Goal: Use online tool/utility: Utilize a website feature to perform a specific function

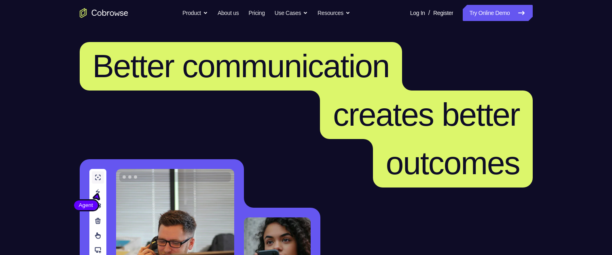
scroll to position [162, 0]
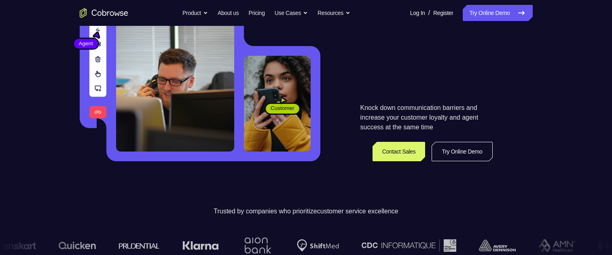
click at [452, 153] on link "Try Online Demo" at bounding box center [461, 151] width 61 height 19
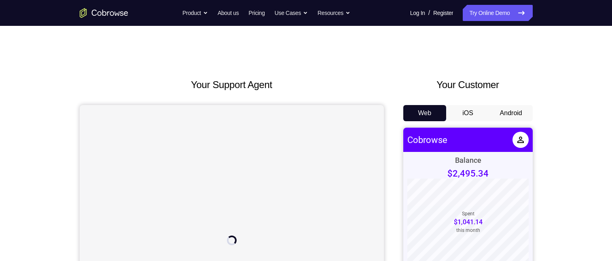
drag, startPoint x: 501, startPoint y: 112, endPoint x: 57, endPoint y: 15, distance: 455.0
click at [501, 112] on button "Android" at bounding box center [510, 113] width 43 height 16
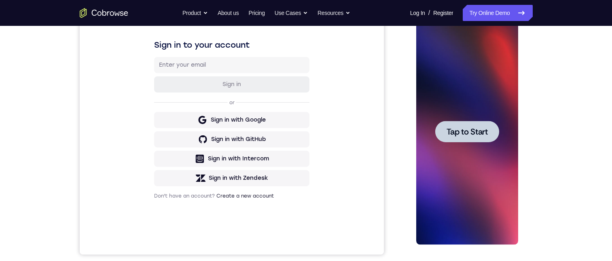
click at [461, 129] on span "Tap to Start" at bounding box center [466, 132] width 41 height 8
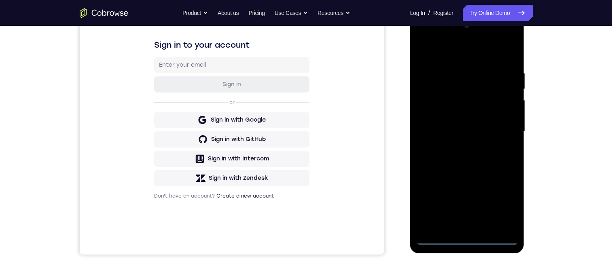
scroll to position [121, 0]
click at [467, 239] on div at bounding box center [467, 132] width 102 height 226
click at [464, 239] on div at bounding box center [467, 132] width 102 height 226
click at [467, 240] on div at bounding box center [467, 132] width 102 height 226
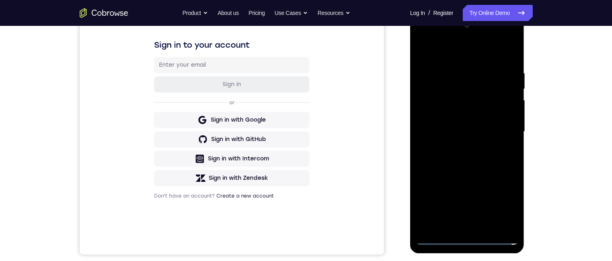
click at [467, 240] on div at bounding box center [467, 132] width 102 height 226
click at [467, 237] on div at bounding box center [467, 132] width 102 height 226
drag, startPoint x: 286, startPoint y: 148, endPoint x: 803, endPoint y: 171, distance: 518.0
click at [410, 148] on html "Online web based iOS Simulators and Android Emulators. Run iPhone, iPad, Mobile…" at bounding box center [467, 134] width 115 height 243
click at [500, 203] on div at bounding box center [467, 132] width 102 height 226
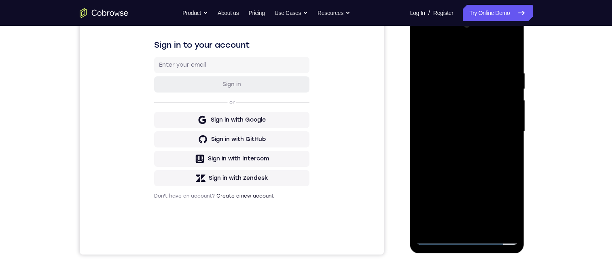
drag, startPoint x: 472, startPoint y: 150, endPoint x: 668, endPoint y: 247, distance: 218.4
click at [472, 150] on div at bounding box center [467, 132] width 102 height 226
drag, startPoint x: 503, startPoint y: 201, endPoint x: 936, endPoint y: 224, distance: 433.2
click at [503, 201] on div at bounding box center [467, 132] width 102 height 226
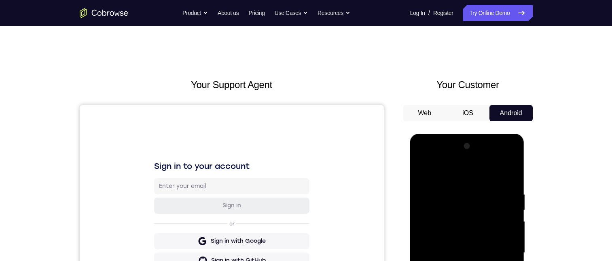
scroll to position [81, 0]
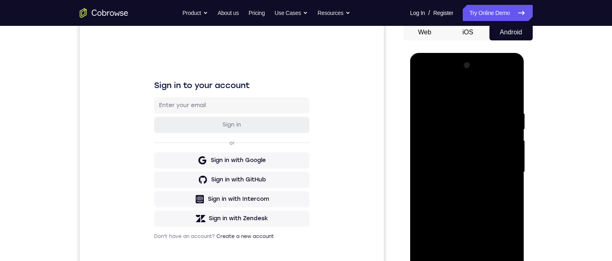
drag, startPoint x: 440, startPoint y: 167, endPoint x: 446, endPoint y: 184, distance: 17.9
click at [440, 168] on div at bounding box center [467, 172] width 102 height 226
click at [438, 261] on div at bounding box center [467, 172] width 102 height 226
click at [439, 261] on div at bounding box center [467, 172] width 102 height 226
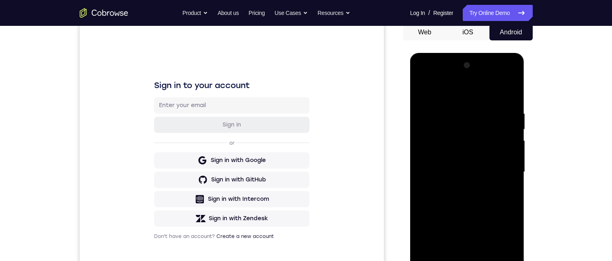
click at [439, 261] on div at bounding box center [467, 172] width 102 height 226
click at [437, 261] on div at bounding box center [467, 172] width 102 height 226
click at [439, 261] on div at bounding box center [467, 172] width 102 height 226
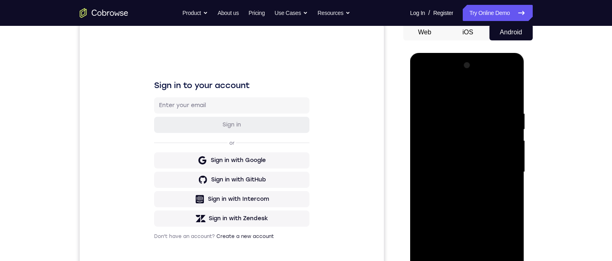
click at [439, 261] on div at bounding box center [467, 172] width 102 height 226
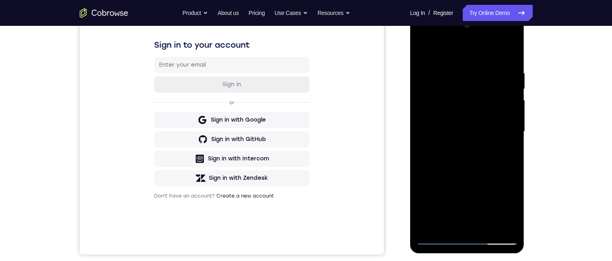
click at [439, 237] on div at bounding box center [467, 132] width 102 height 226
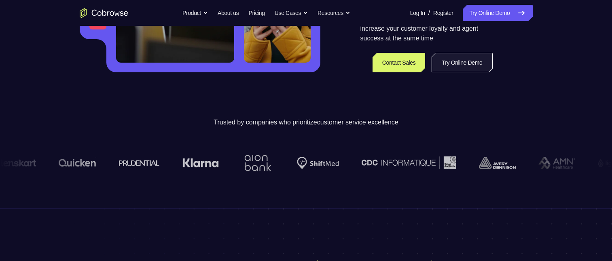
scroll to position [202, 0]
click at [477, 63] on link "Try Online Demo" at bounding box center [461, 62] width 61 height 19
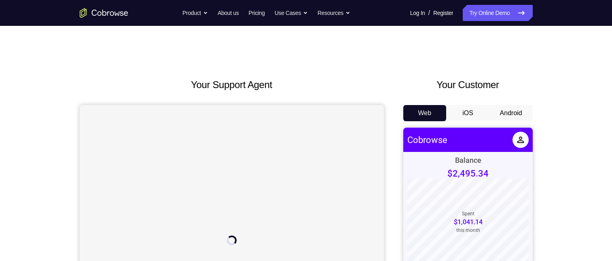
click at [506, 115] on button "Android" at bounding box center [510, 113] width 43 height 16
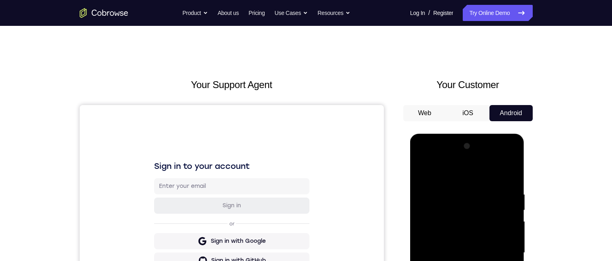
scroll to position [162, 0]
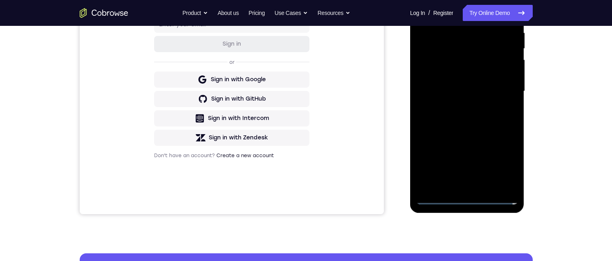
click at [469, 199] on div at bounding box center [467, 91] width 102 height 226
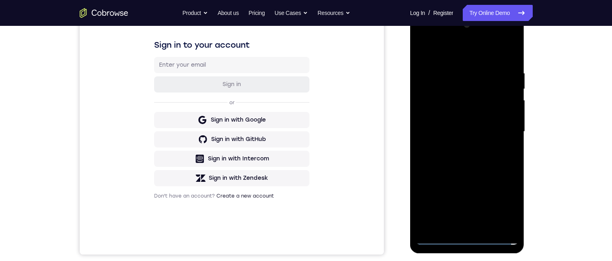
click at [503, 203] on div at bounding box center [467, 132] width 102 height 226
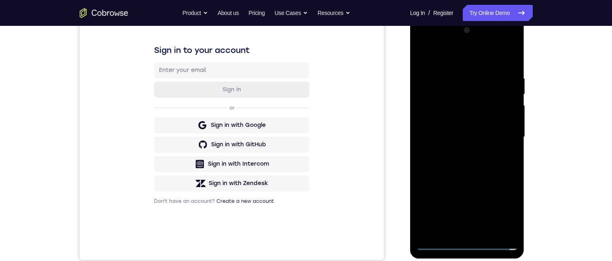
click at [420, 42] on div at bounding box center [467, 137] width 102 height 226
click at [501, 133] on div at bounding box center [467, 137] width 102 height 226
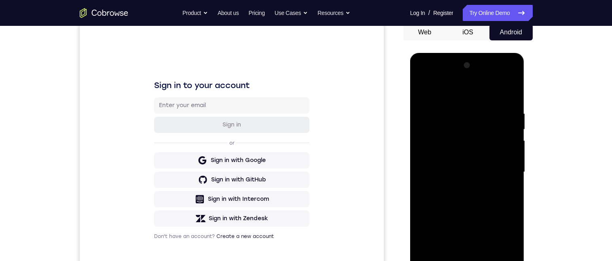
scroll to position [121, 0]
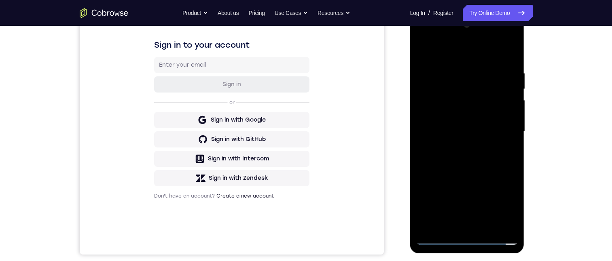
click at [464, 134] on div at bounding box center [467, 132] width 102 height 226
click at [460, 146] on div at bounding box center [467, 132] width 102 height 226
click at [460, 145] on div at bounding box center [467, 132] width 102 height 226
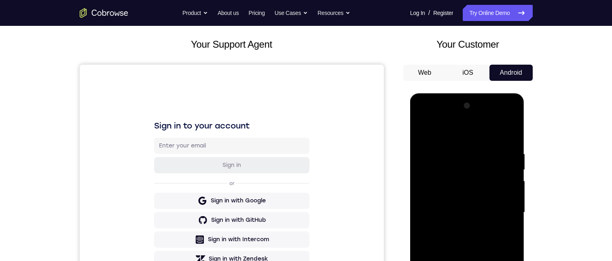
click at [420, 119] on div at bounding box center [467, 212] width 102 height 226
click at [457, 166] on div at bounding box center [467, 212] width 102 height 226
click at [450, 166] on div at bounding box center [467, 212] width 102 height 226
click at [450, 165] on div at bounding box center [467, 212] width 102 height 226
click at [440, 230] on div at bounding box center [467, 212] width 102 height 226
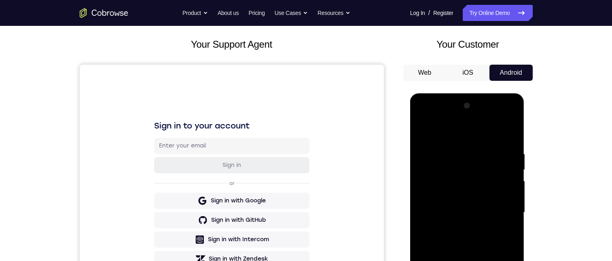
click at [439, 228] on div at bounding box center [467, 212] width 102 height 226
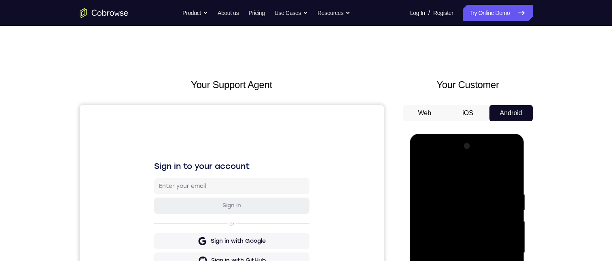
scroll to position [81, 0]
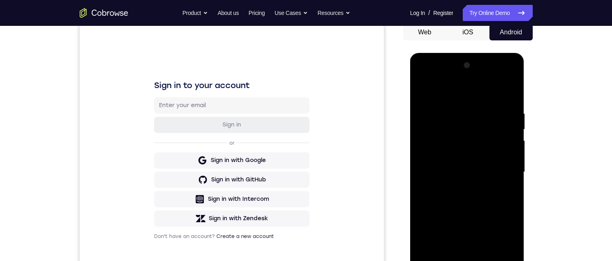
click at [460, 188] on div at bounding box center [467, 172] width 102 height 226
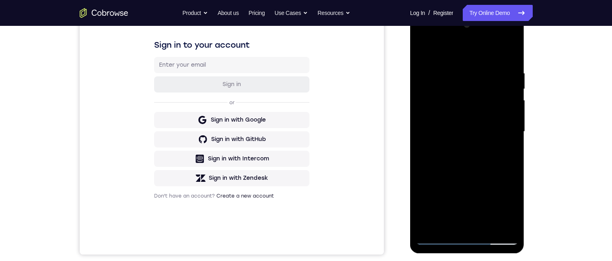
click at [457, 125] on div at bounding box center [467, 132] width 102 height 226
click at [447, 117] on div at bounding box center [467, 132] width 102 height 226
click at [509, 115] on div at bounding box center [467, 132] width 102 height 226
click at [490, 126] on div at bounding box center [467, 132] width 102 height 226
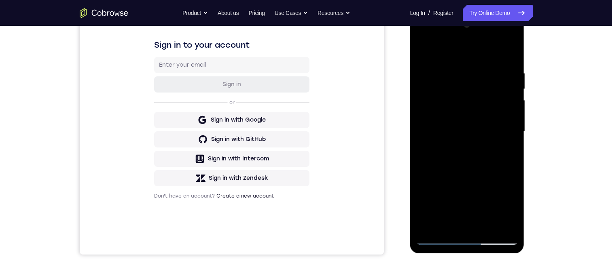
click at [484, 131] on div at bounding box center [467, 132] width 102 height 226
click at [467, 156] on div at bounding box center [467, 132] width 102 height 226
click at [474, 174] on div at bounding box center [467, 132] width 102 height 226
click at [475, 128] on div at bounding box center [467, 132] width 102 height 226
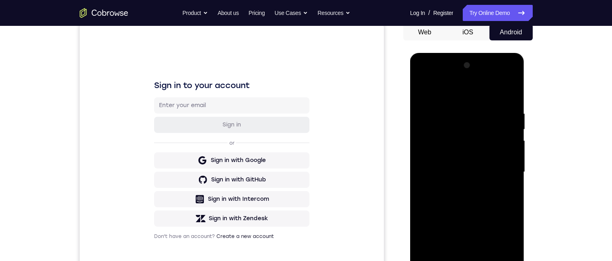
click at [501, 78] on div at bounding box center [467, 172] width 102 height 226
click at [438, 77] on div at bounding box center [467, 172] width 102 height 226
click at [452, 126] on div at bounding box center [467, 172] width 102 height 226
click at [502, 68] on div at bounding box center [467, 172] width 102 height 226
click at [442, 103] on div at bounding box center [467, 172] width 102 height 226
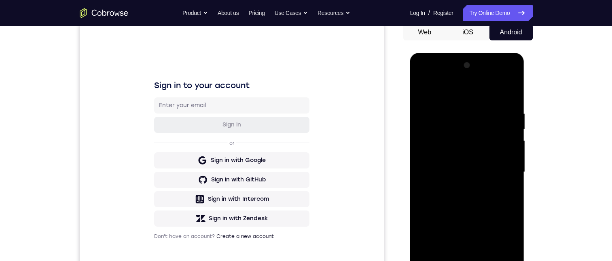
drag, startPoint x: 445, startPoint y: 140, endPoint x: 453, endPoint y: 140, distance: 7.7
click at [453, 141] on div at bounding box center [467, 172] width 102 height 226
click at [437, 142] on div at bounding box center [467, 172] width 102 height 226
click at [505, 92] on div at bounding box center [467, 172] width 102 height 226
click at [464, 147] on div at bounding box center [467, 172] width 102 height 226
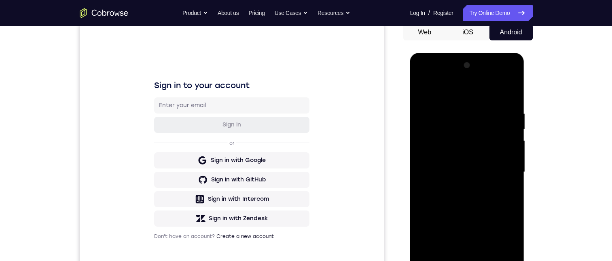
drag, startPoint x: 443, startPoint y: 158, endPoint x: 446, endPoint y: 77, distance: 81.7
click at [442, 159] on div at bounding box center [467, 172] width 102 height 226
click at [467, 156] on div at bounding box center [467, 172] width 102 height 226
drag, startPoint x: 425, startPoint y: 177, endPoint x: 862, endPoint y: 98, distance: 443.8
click at [425, 177] on div at bounding box center [467, 172] width 102 height 226
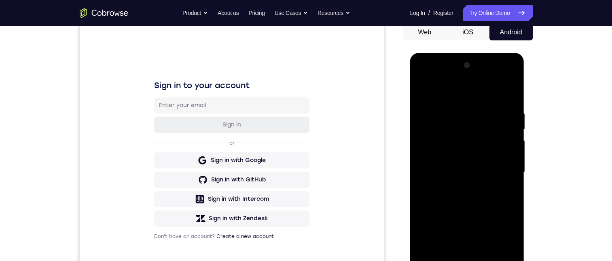
click at [440, 156] on div at bounding box center [467, 172] width 102 height 226
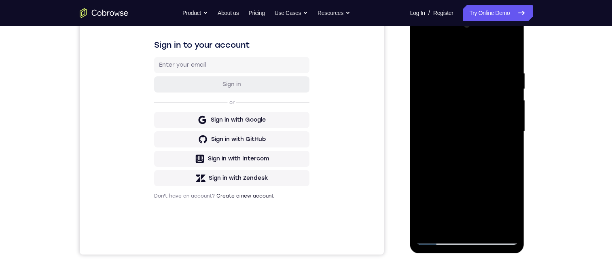
click at [451, 188] on div at bounding box center [467, 132] width 102 height 226
click at [445, 168] on div at bounding box center [467, 132] width 102 height 226
click at [435, 217] on div at bounding box center [467, 132] width 102 height 226
click at [424, 142] on div at bounding box center [467, 132] width 102 height 226
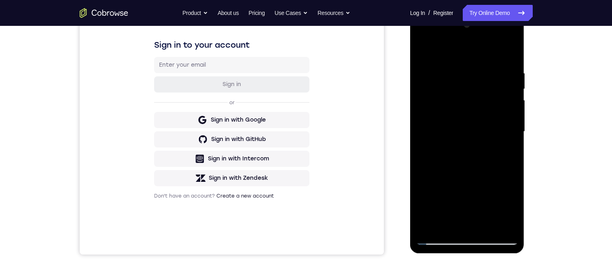
click at [500, 163] on div at bounding box center [467, 132] width 102 height 226
click at [443, 122] on div at bounding box center [467, 132] width 102 height 226
click at [467, 131] on div at bounding box center [467, 132] width 102 height 226
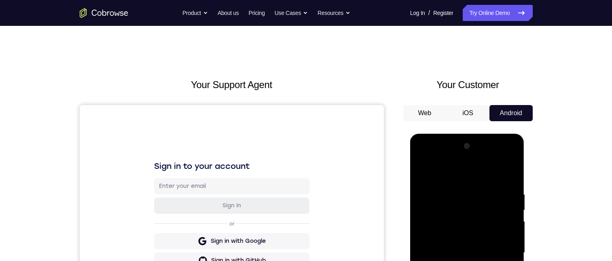
click at [503, 158] on div at bounding box center [467, 253] width 102 height 226
click at [481, 175] on div at bounding box center [467, 253] width 102 height 226
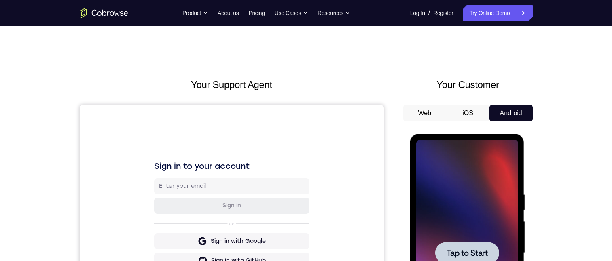
scroll to position [81, 0]
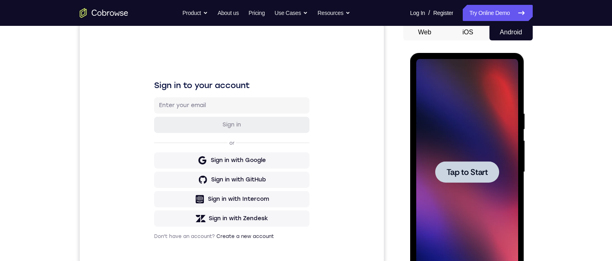
drag, startPoint x: 479, startPoint y: 171, endPoint x: 869, endPoint y: 186, distance: 390.4
click at [479, 171] on span "Tap to Start" at bounding box center [466, 172] width 41 height 8
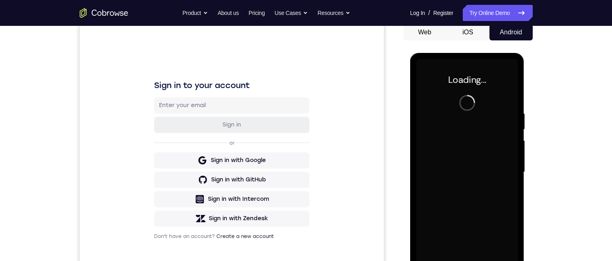
scroll to position [0, 0]
